Goal: Transaction & Acquisition: Purchase product/service

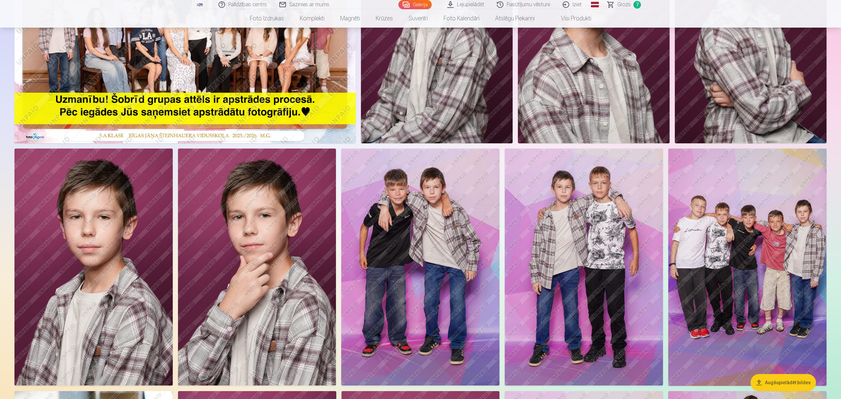
scroll to position [175, 0]
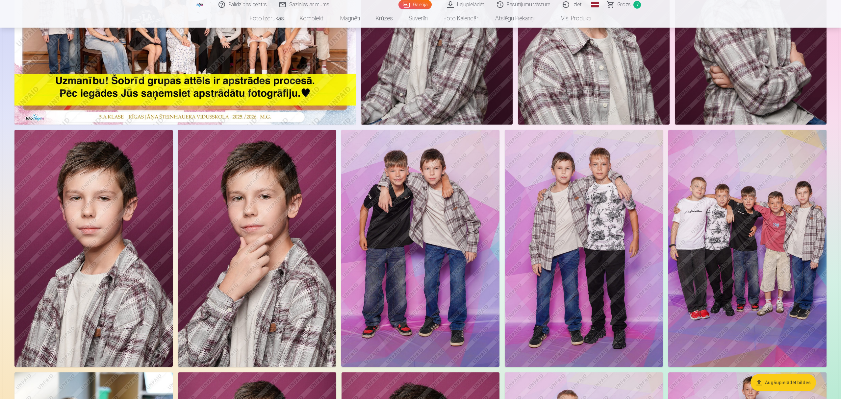
click at [118, 211] on img at bounding box center [93, 248] width 158 height 237
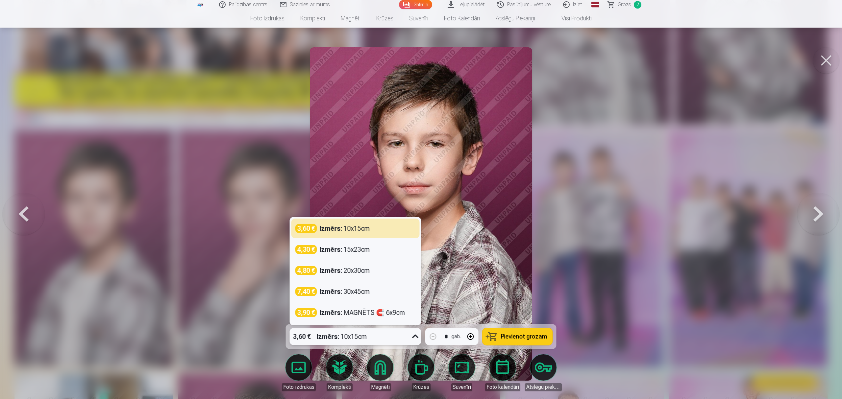
click at [416, 337] on icon at bounding box center [415, 337] width 11 height 11
click at [365, 312] on div "Izmērs : MAGNĒTS 🧲 6x9cm" at bounding box center [363, 312] width 86 height 9
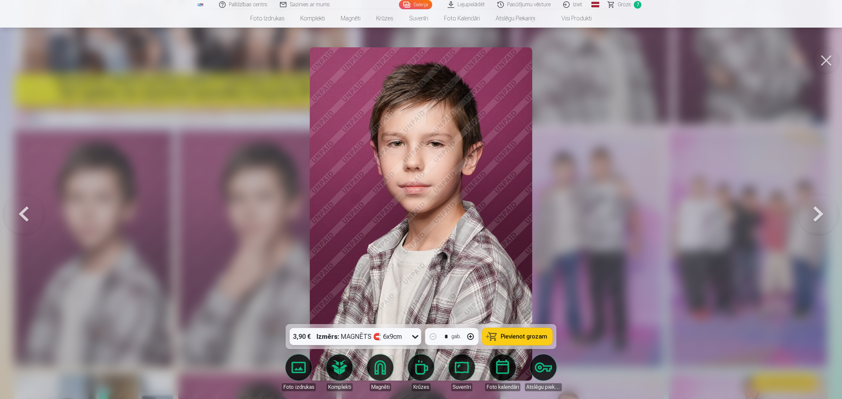
click at [509, 335] on span "Pievienot grozam" at bounding box center [524, 337] width 46 height 6
click at [828, 61] on button at bounding box center [826, 60] width 26 height 26
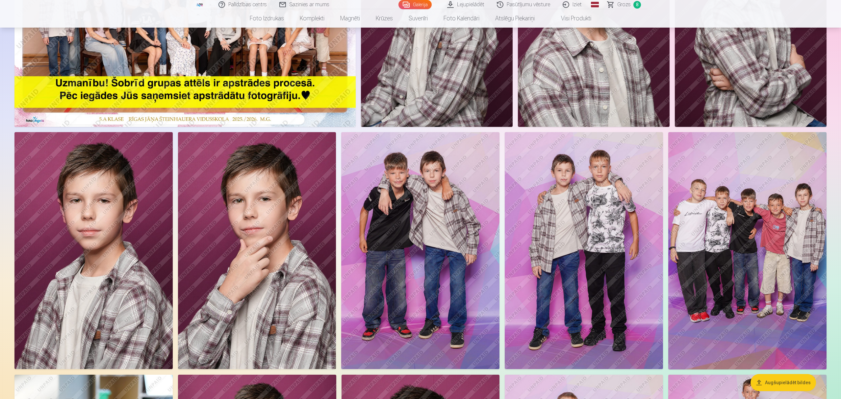
scroll to position [44, 0]
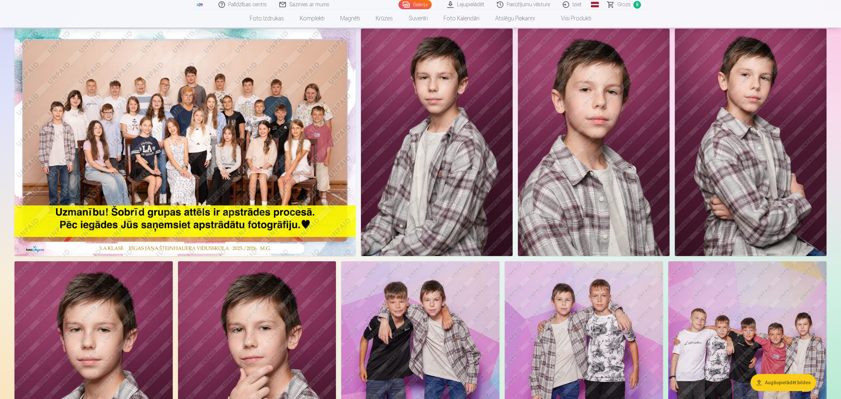
click at [622, 7] on span "Grozs" at bounding box center [623, 5] width 13 height 8
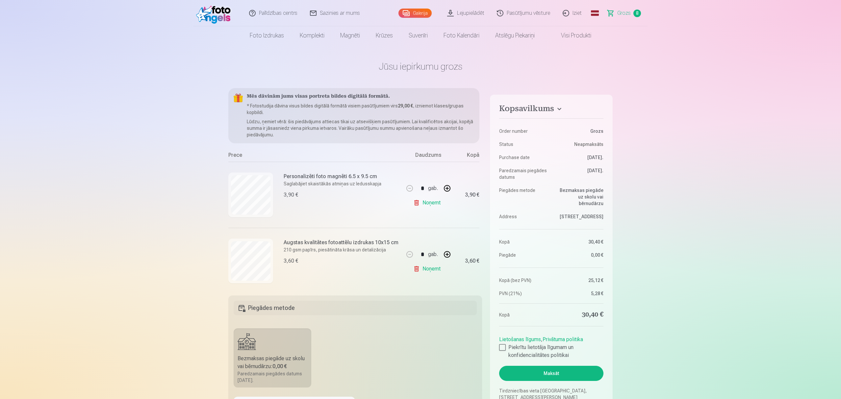
drag, startPoint x: 482, startPoint y: 137, endPoint x: 481, endPoint y: 145, distance: 7.9
click at [481, 145] on div "Kopsavilkums Order number Grozs Status Neapmaksāts Purchase date [DATE]. Paredz…" at bounding box center [420, 330] width 384 height 484
